Goal: Task Accomplishment & Management: Use online tool/utility

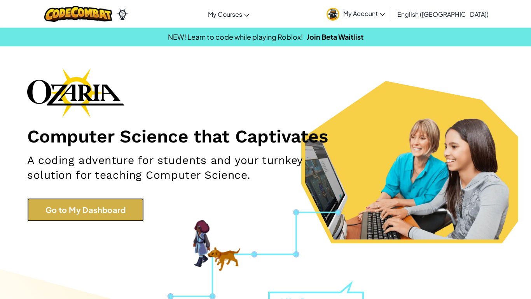
click at [99, 205] on link "Go to My Dashboard" at bounding box center [85, 209] width 117 height 23
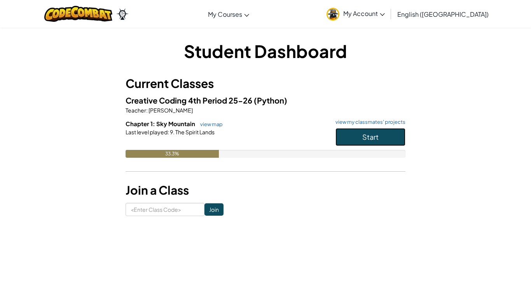
click at [339, 134] on button "Start" at bounding box center [370, 137] width 70 height 18
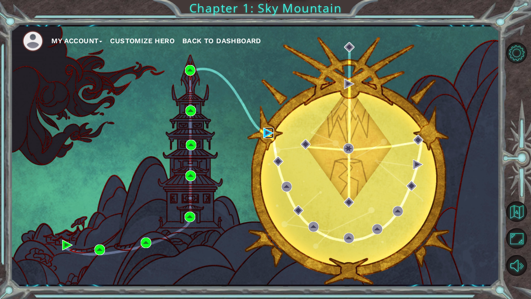
click at [266, 134] on img at bounding box center [268, 132] width 10 height 10
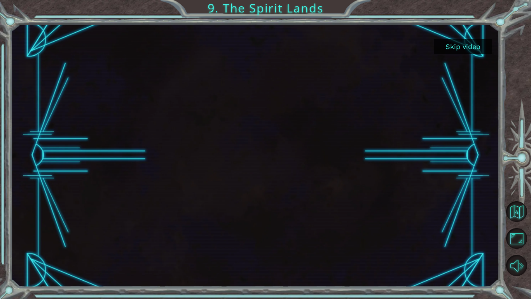
click at [451, 48] on button "Skip video" at bounding box center [463, 46] width 58 height 15
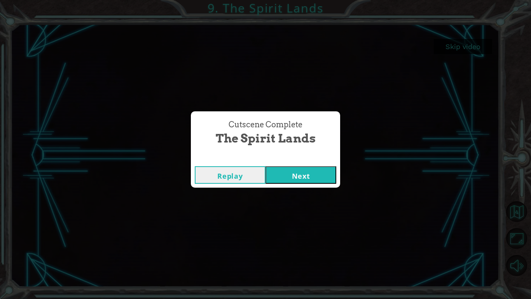
click at [314, 172] on button "Next" at bounding box center [300, 174] width 71 height 17
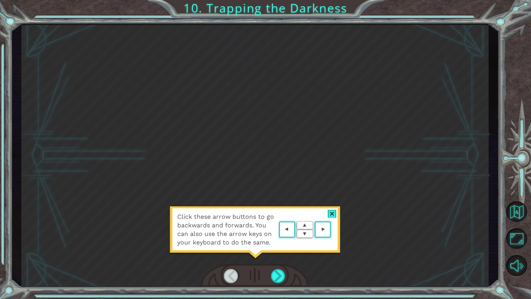
click at [293, 151] on div "Click these arrow buttons to go backwards and forwards. You can also use the ar…" at bounding box center [254, 155] width 467 height 263
click at [335, 205] on div "Click these arrow buttons to go backwards and forwards. You can also use the ar…" at bounding box center [254, 155] width 467 height 263
click at [333, 216] on div at bounding box center [332, 213] width 9 height 8
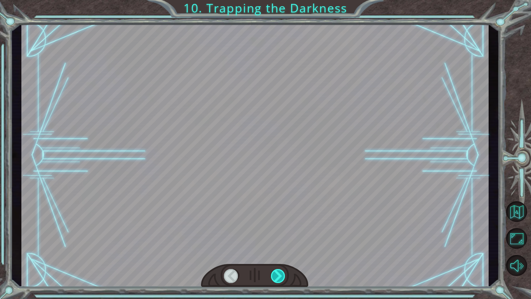
click at [281, 274] on div at bounding box center [278, 276] width 15 height 14
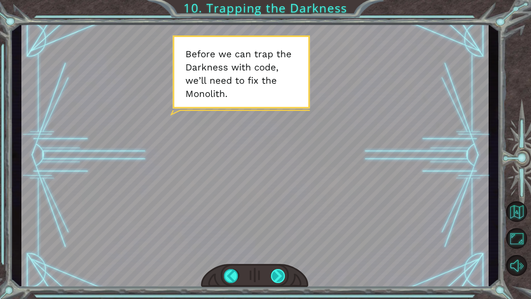
click at [281, 274] on div at bounding box center [278, 276] width 15 height 14
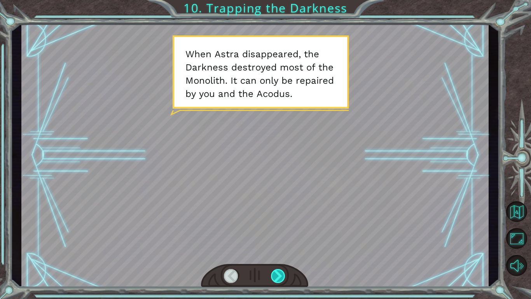
click at [281, 274] on div at bounding box center [278, 276] width 15 height 14
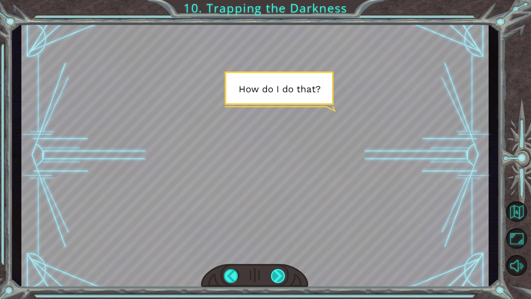
click at [281, 274] on div at bounding box center [278, 276] width 15 height 14
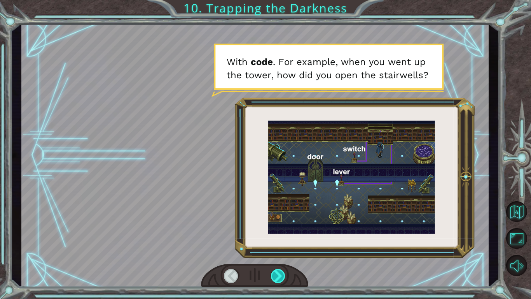
click at [281, 274] on div at bounding box center [278, 276] width 15 height 14
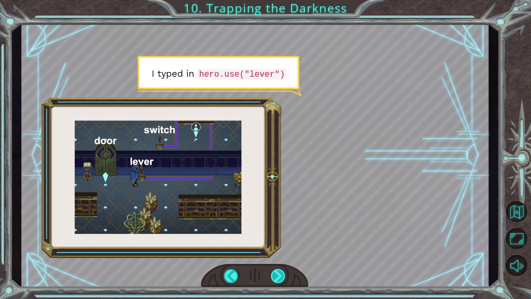
click at [281, 274] on div at bounding box center [278, 276] width 15 height 14
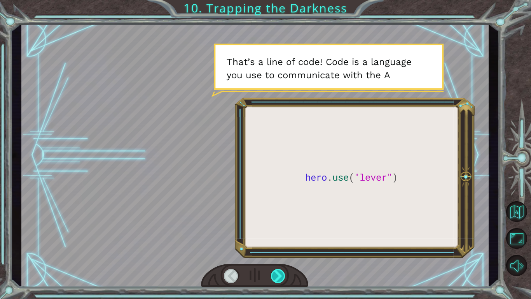
click at [281, 274] on div at bounding box center [278, 276] width 15 height 14
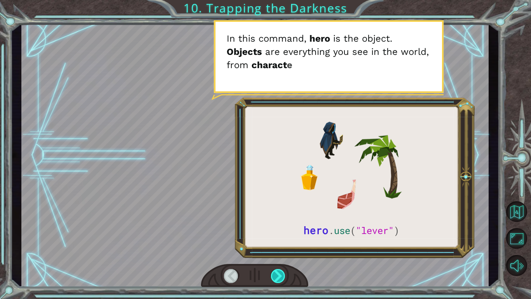
click at [281, 274] on div at bounding box center [278, 276] width 15 height 14
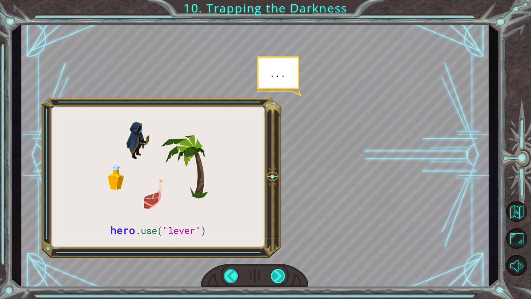
click at [280, 274] on div at bounding box center [278, 276] width 15 height 14
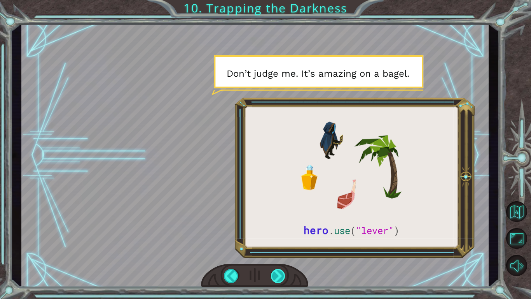
click at [280, 274] on div at bounding box center [278, 276] width 15 height 14
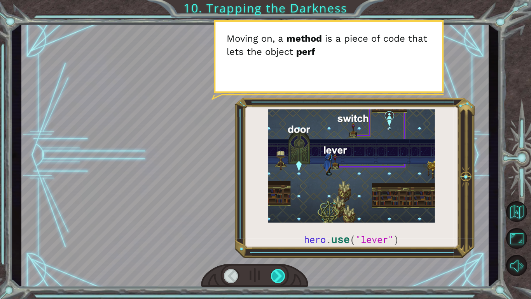
click at [280, 274] on div at bounding box center [278, 276] width 15 height 14
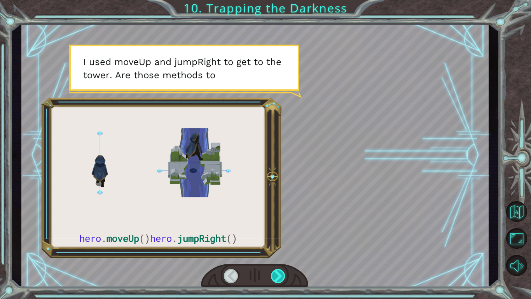
click at [280, 274] on div at bounding box center [278, 276] width 15 height 14
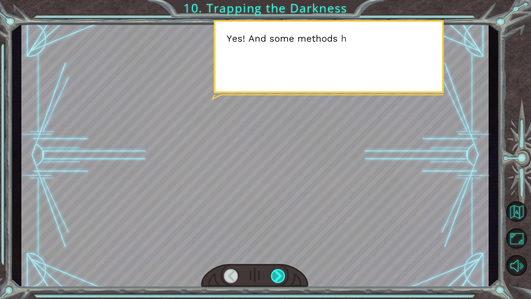
click at [280, 274] on div at bounding box center [278, 276] width 15 height 14
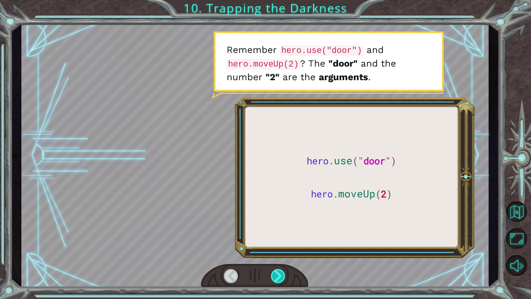
click at [280, 274] on div at bounding box center [278, 276] width 15 height 14
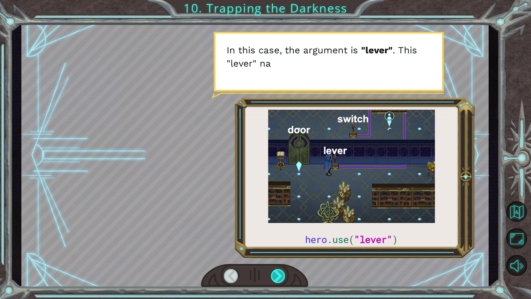
click at [280, 274] on div at bounding box center [278, 276] width 15 height 14
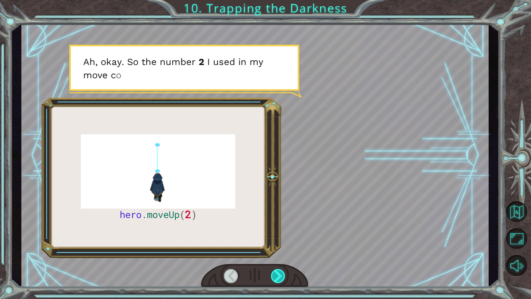
click at [280, 274] on div at bounding box center [278, 276] width 15 height 14
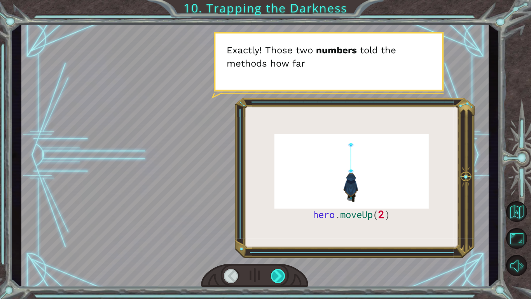
click at [280, 274] on div at bounding box center [278, 276] width 15 height 14
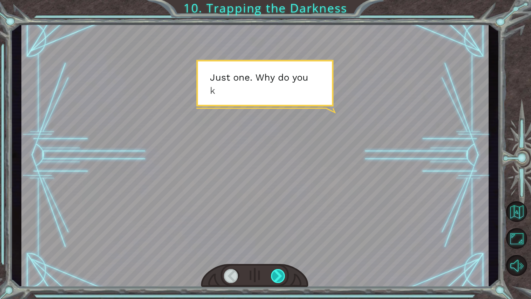
click at [280, 274] on div at bounding box center [278, 276] width 15 height 14
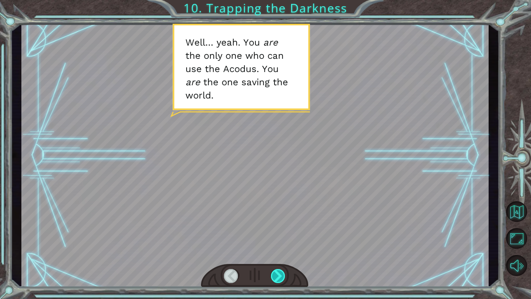
click at [280, 274] on div at bounding box center [278, 276] width 15 height 14
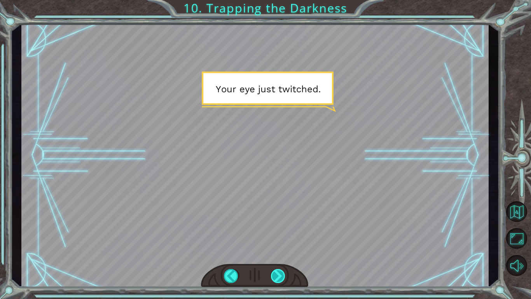
click at [280, 274] on div at bounding box center [278, 276] width 15 height 14
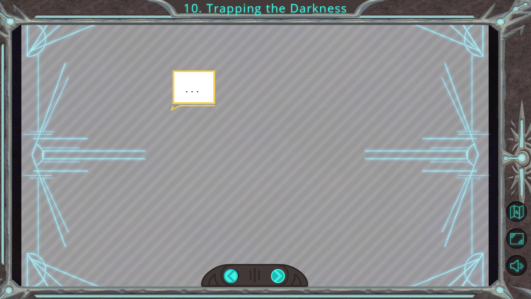
click at [280, 274] on div at bounding box center [278, 276] width 15 height 14
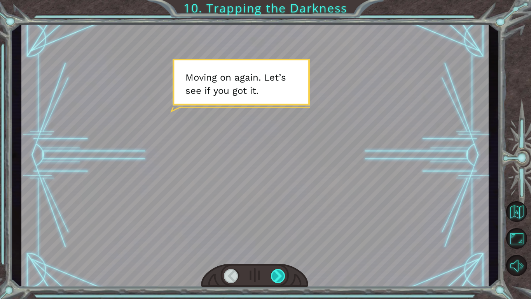
click at [280, 274] on div at bounding box center [278, 276] width 15 height 14
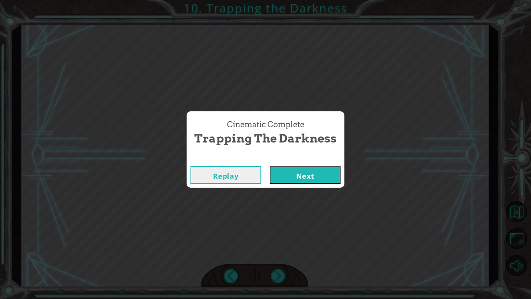
click at [315, 177] on button "Next" at bounding box center [305, 174] width 71 height 17
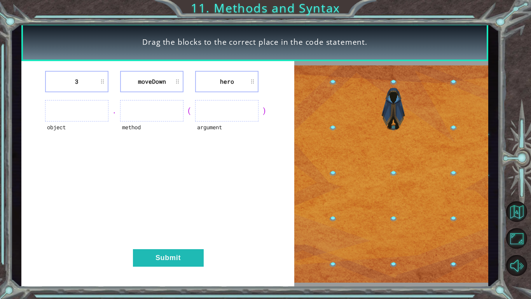
click at [87, 82] on li "3" at bounding box center [76, 81] width 63 height 21
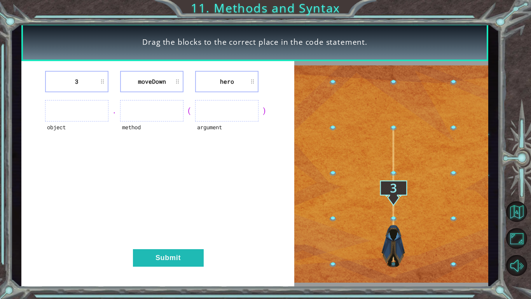
click at [89, 82] on li "3" at bounding box center [76, 81] width 63 height 21
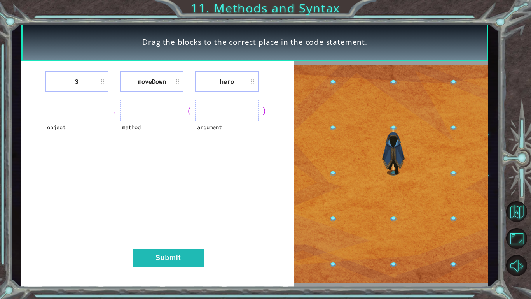
click at [219, 80] on li "hero" at bounding box center [226, 81] width 63 height 21
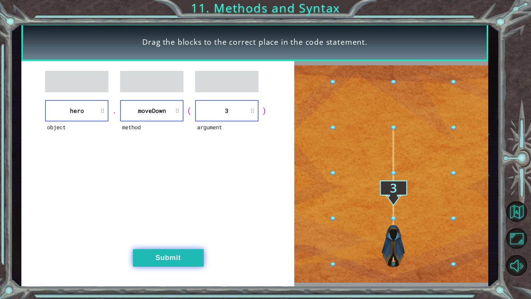
click at [175, 262] on button "Submit" at bounding box center [168, 257] width 71 height 17
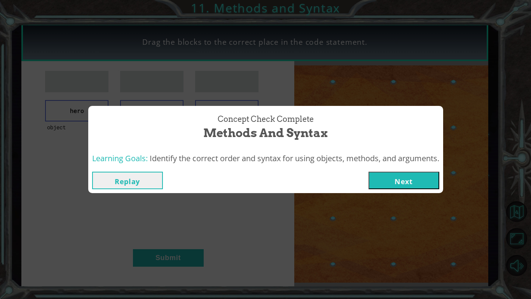
click at [409, 192] on div "Replay Next" at bounding box center [265, 180] width 355 height 25
click at [406, 182] on button "Next" at bounding box center [403, 179] width 71 height 17
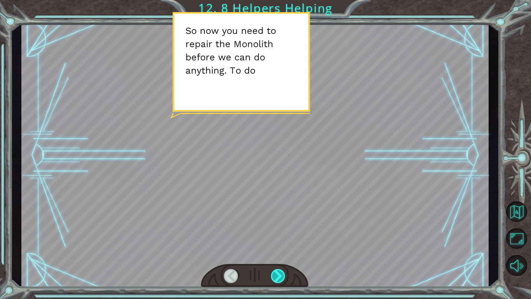
click at [281, 279] on div at bounding box center [278, 276] width 15 height 14
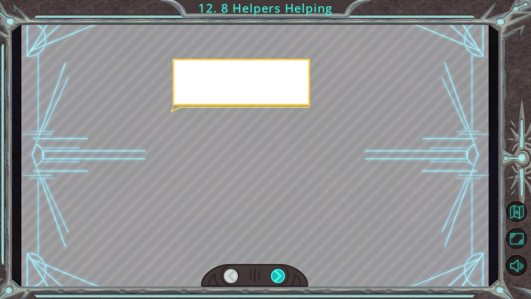
click at [281, 279] on div at bounding box center [278, 276] width 15 height 14
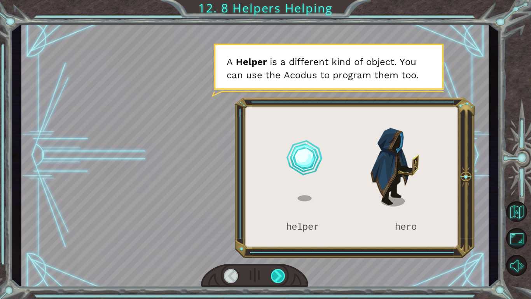
click at [281, 279] on div at bounding box center [278, 276] width 15 height 14
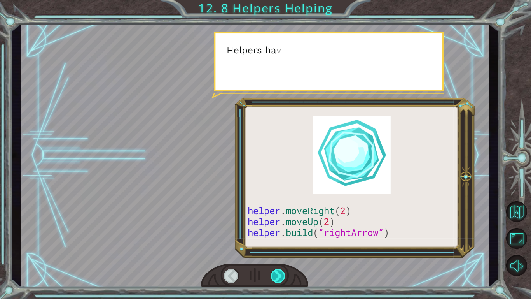
click at [281, 279] on div at bounding box center [278, 276] width 15 height 14
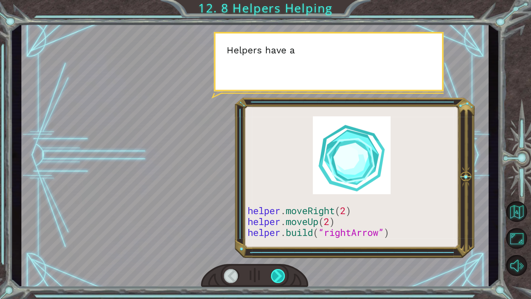
click at [281, 279] on div at bounding box center [278, 276] width 15 height 14
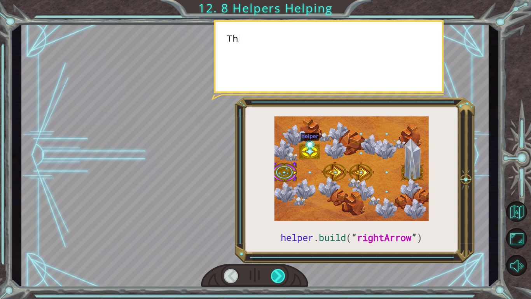
click at [281, 279] on div at bounding box center [278, 276] width 15 height 14
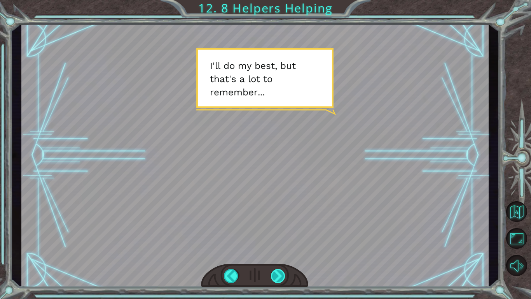
click at [280, 273] on div at bounding box center [278, 276] width 15 height 14
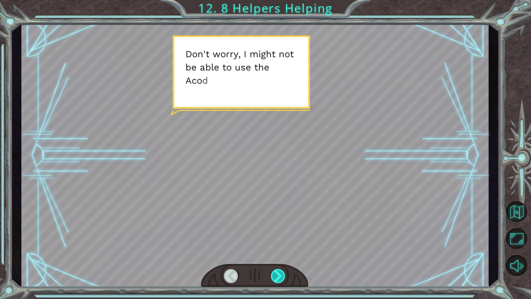
click at [280, 273] on div at bounding box center [278, 276] width 15 height 14
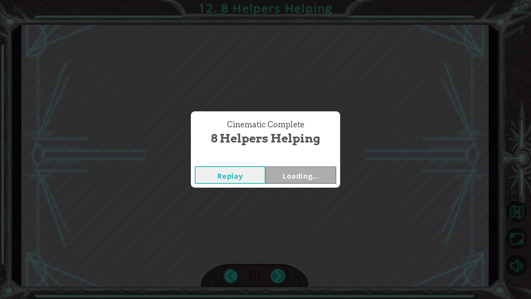
click at [280, 273] on div "Cinematic Complete 8 Helpers Helping Replay Loading..." at bounding box center [265, 149] width 531 height 299
click at [285, 172] on button "Next" at bounding box center [300, 174] width 71 height 17
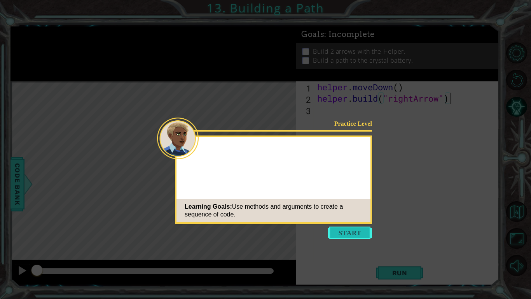
click at [354, 238] on button "Start" at bounding box center [350, 232] width 44 height 12
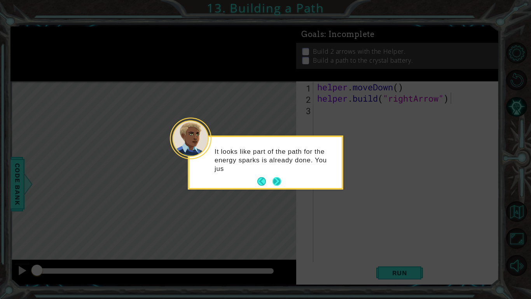
click at [274, 181] on button "Next" at bounding box center [277, 181] width 10 height 10
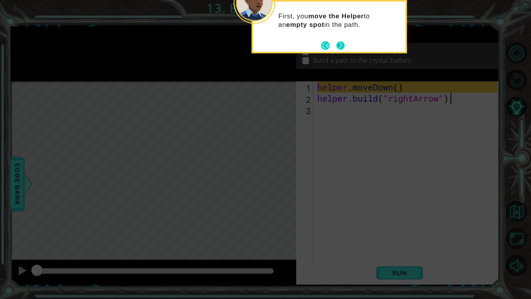
click at [339, 45] on button "Next" at bounding box center [341, 45] width 10 height 10
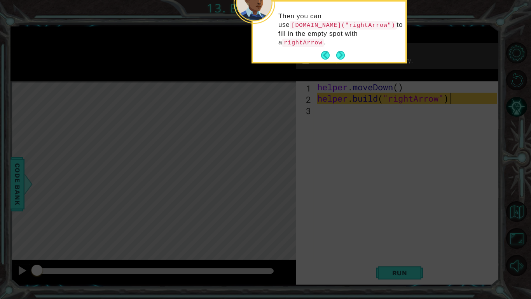
click at [339, 49] on button "Next" at bounding box center [341, 55] width 12 height 12
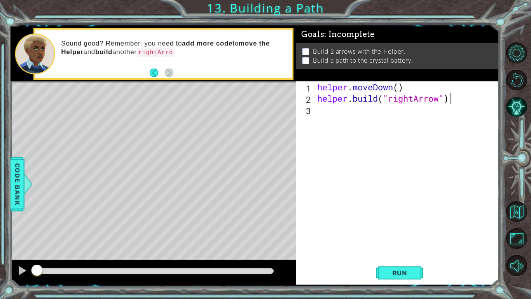
click at [320, 106] on div "helper . moveDown ( ) helper . build ( "rightArrow" )" at bounding box center [408, 182] width 185 height 203
click at [379, 269] on button "Run" at bounding box center [399, 272] width 47 height 20
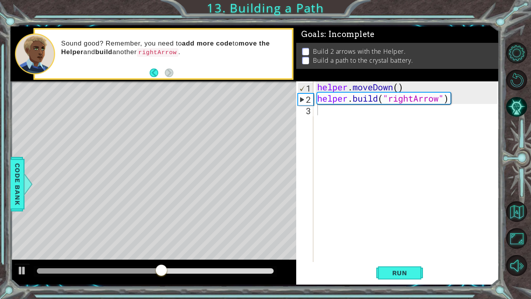
click at [375, 268] on div "Run" at bounding box center [399, 272] width 203 height 20
click at [383, 269] on button "Run" at bounding box center [399, 272] width 47 height 20
click at [349, 136] on div "helper . moveDown ( ) helper . build ( "rightArrow" )" at bounding box center [408, 182] width 185 height 203
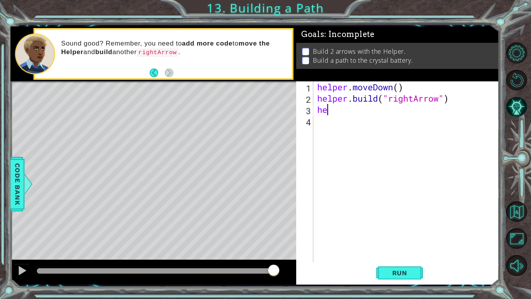
type textarea "h"
type textarea "helper.moveRight()"
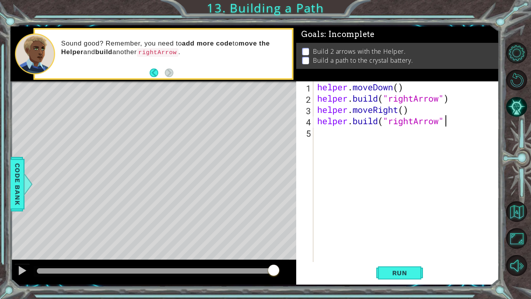
scroll to position [0, 5]
type textarea "[DOMAIN_NAME]("rightArrow")"
